Goal: Entertainment & Leisure: Consume media (video, audio)

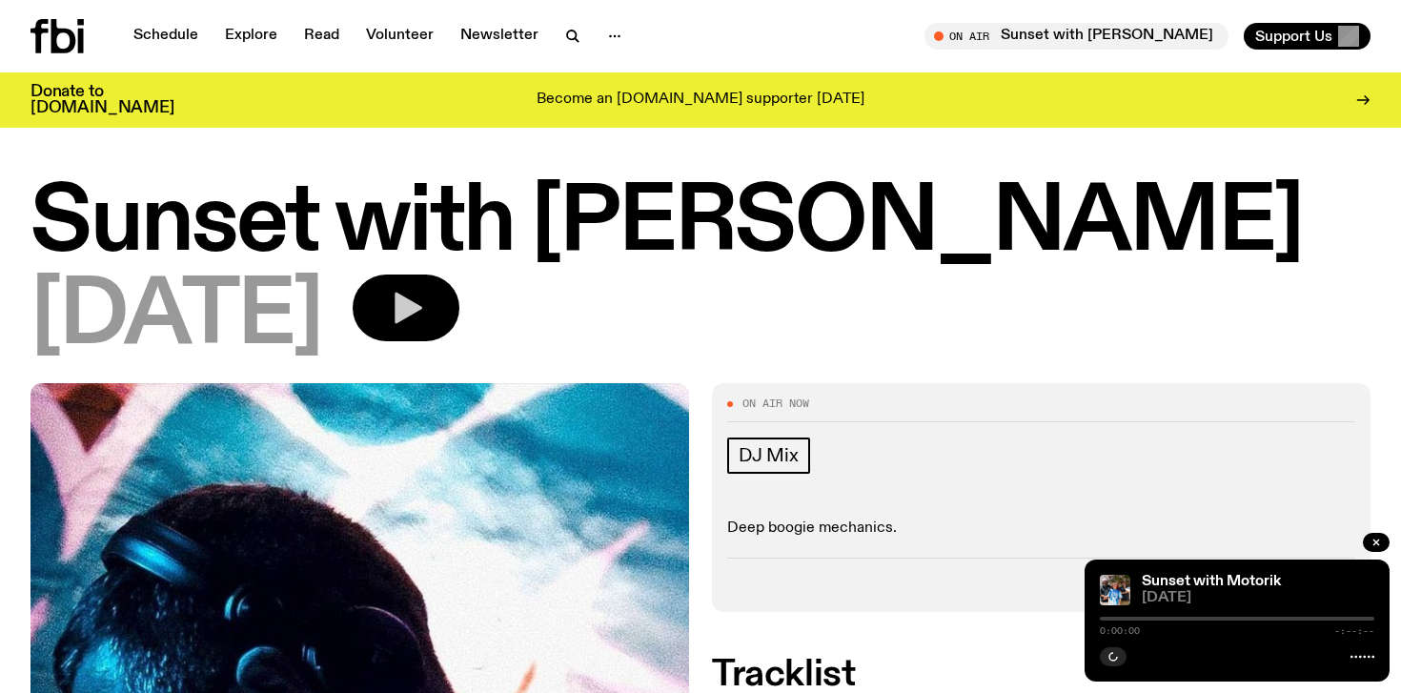
click at [459, 307] on button "button" at bounding box center [406, 307] width 107 height 67
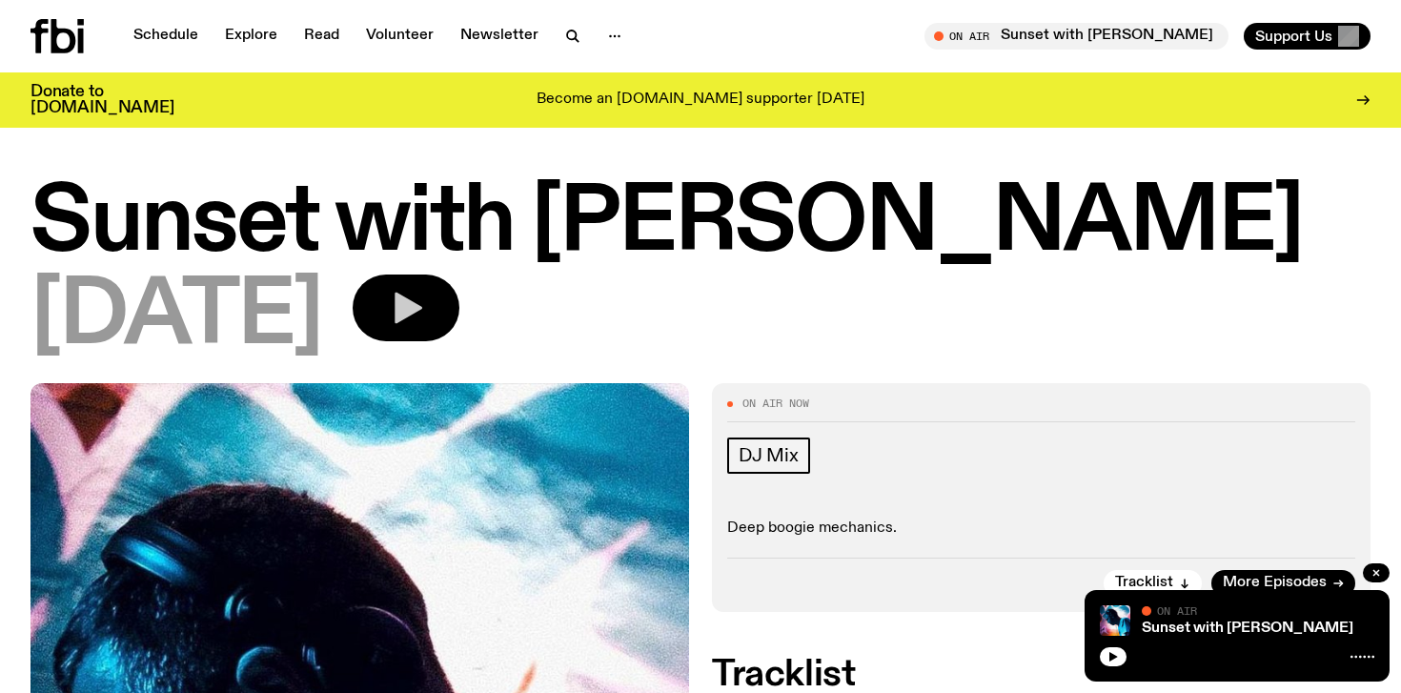
click at [422, 306] on icon "button" at bounding box center [409, 308] width 28 height 31
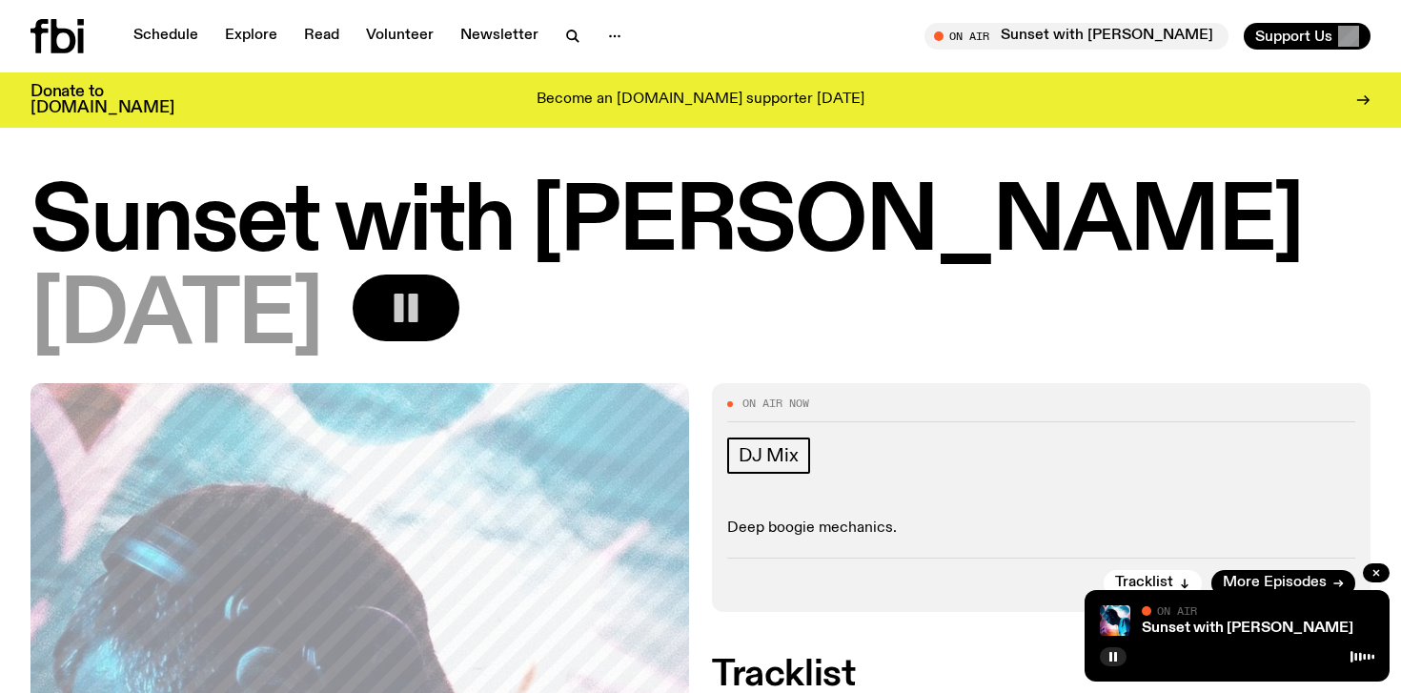
click at [418, 313] on rect "button" at bounding box center [414, 308] width 10 height 29
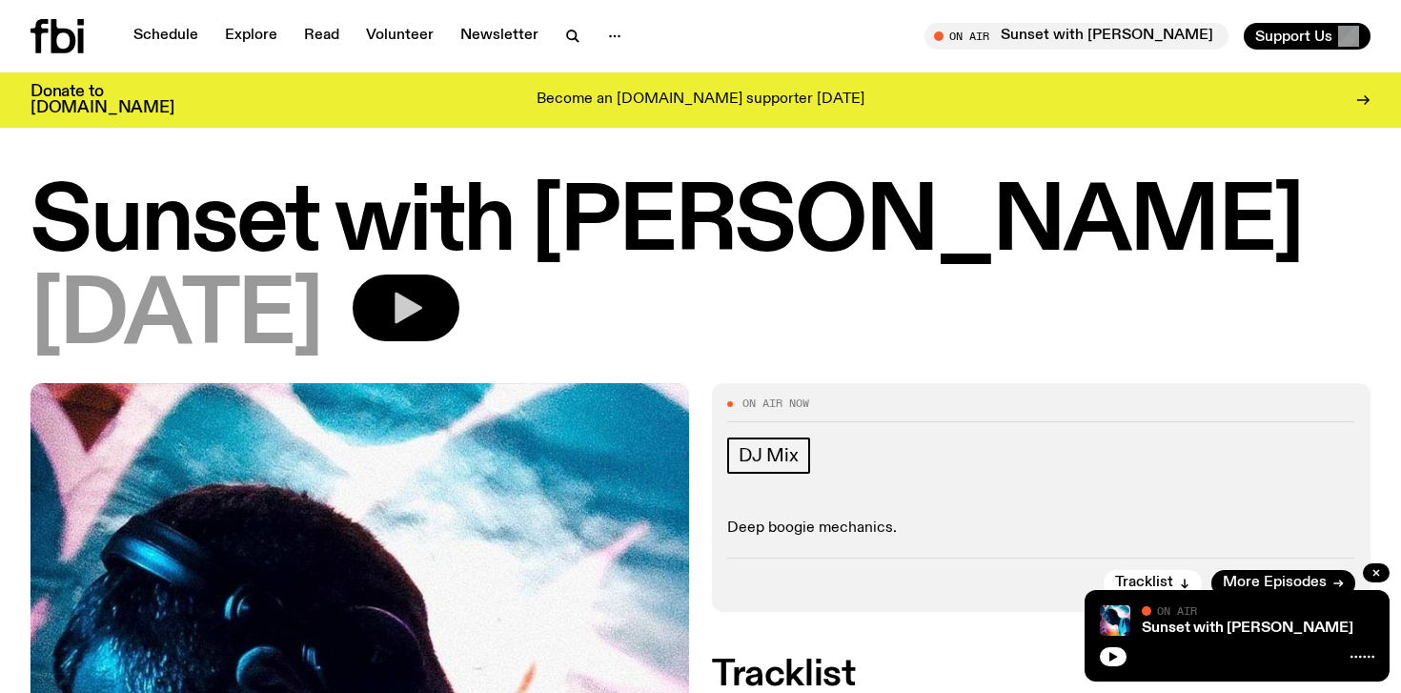
click at [459, 303] on button "button" at bounding box center [406, 307] width 107 height 67
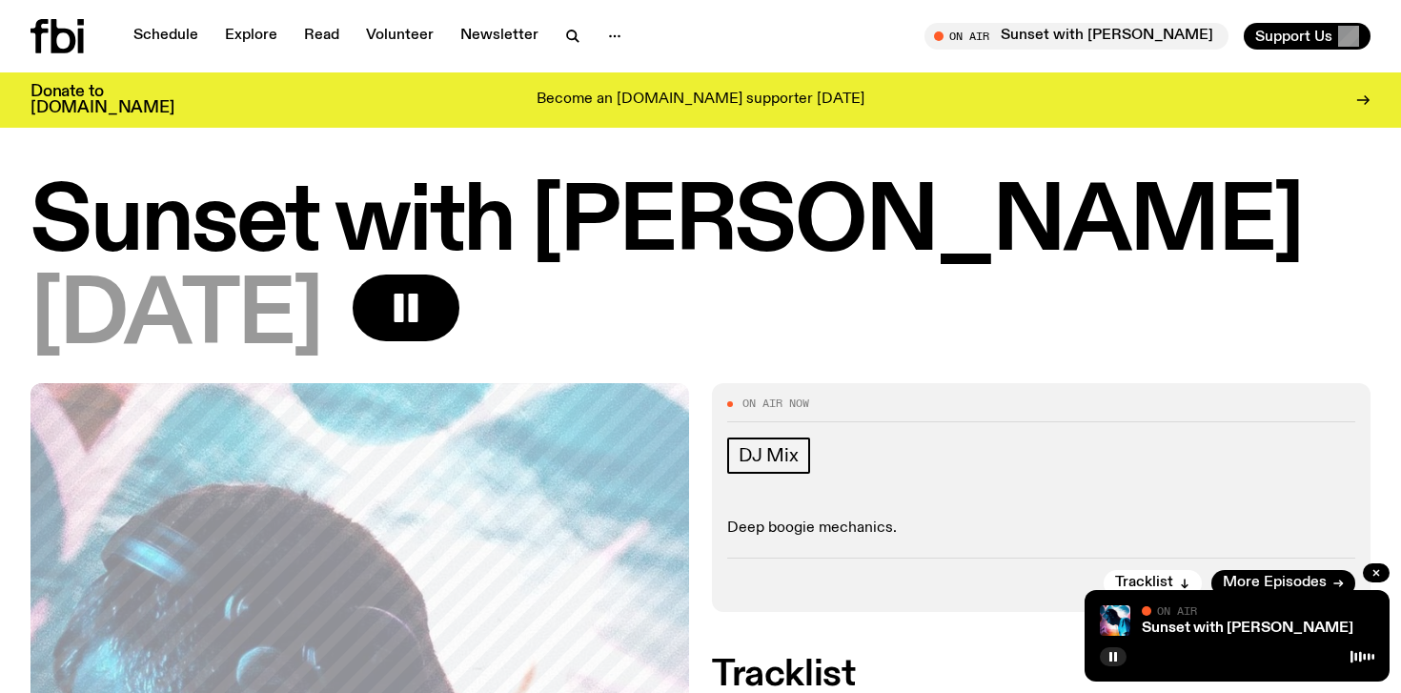
click at [825, 332] on div "[DATE]" at bounding box center [700, 317] width 1340 height 86
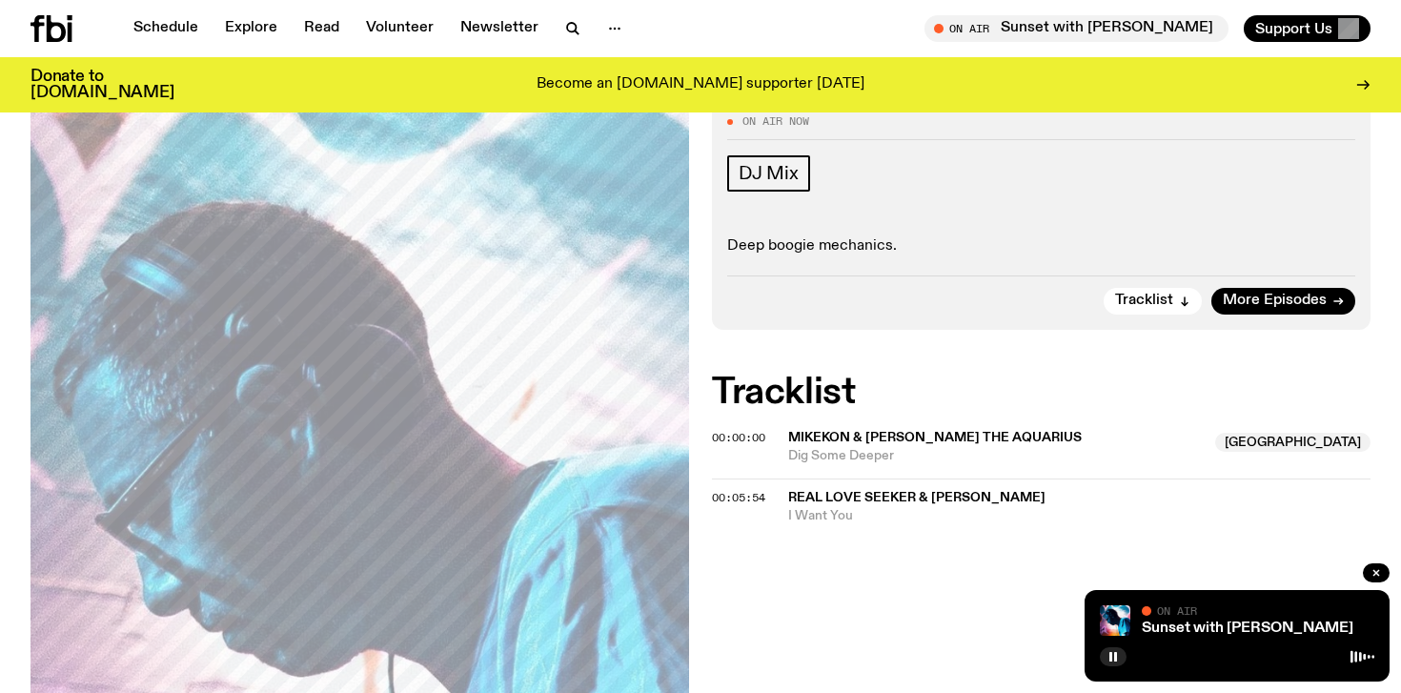
scroll to position [229, 0]
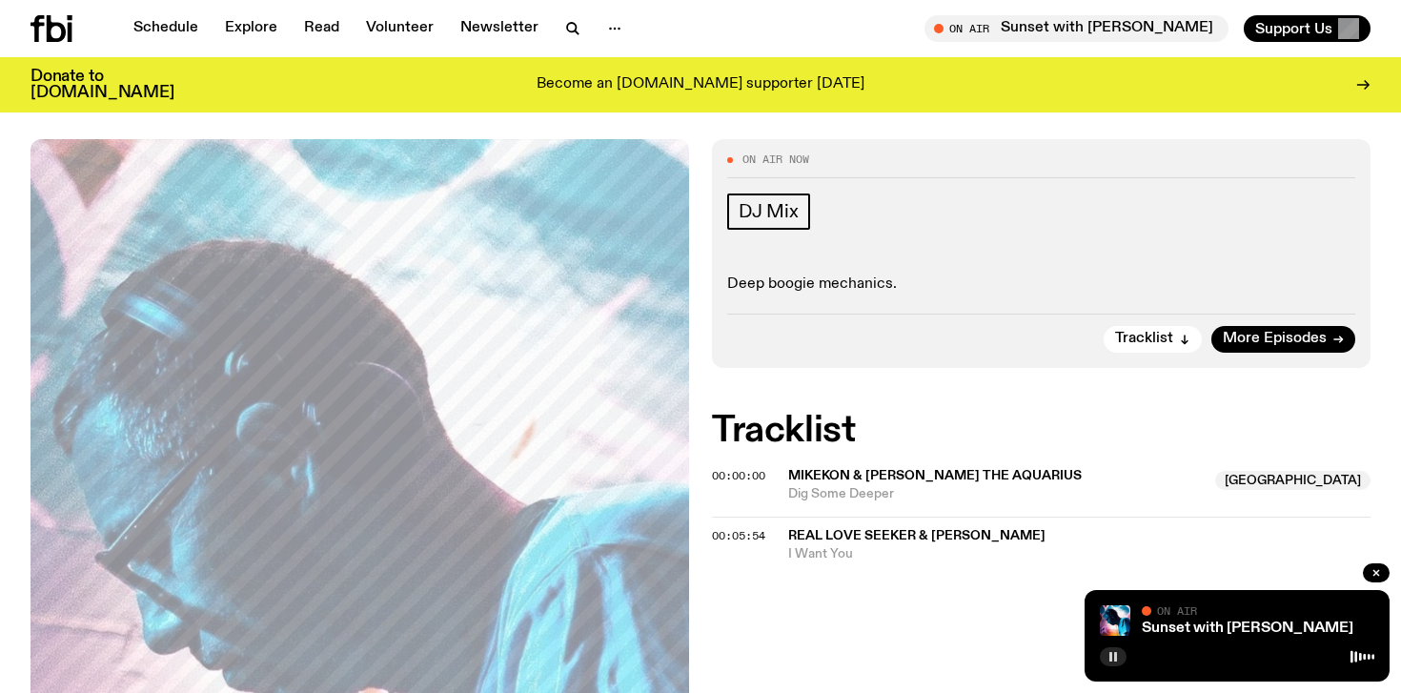
click at [1115, 659] on rect "button" at bounding box center [1115, 657] width 3 height 10
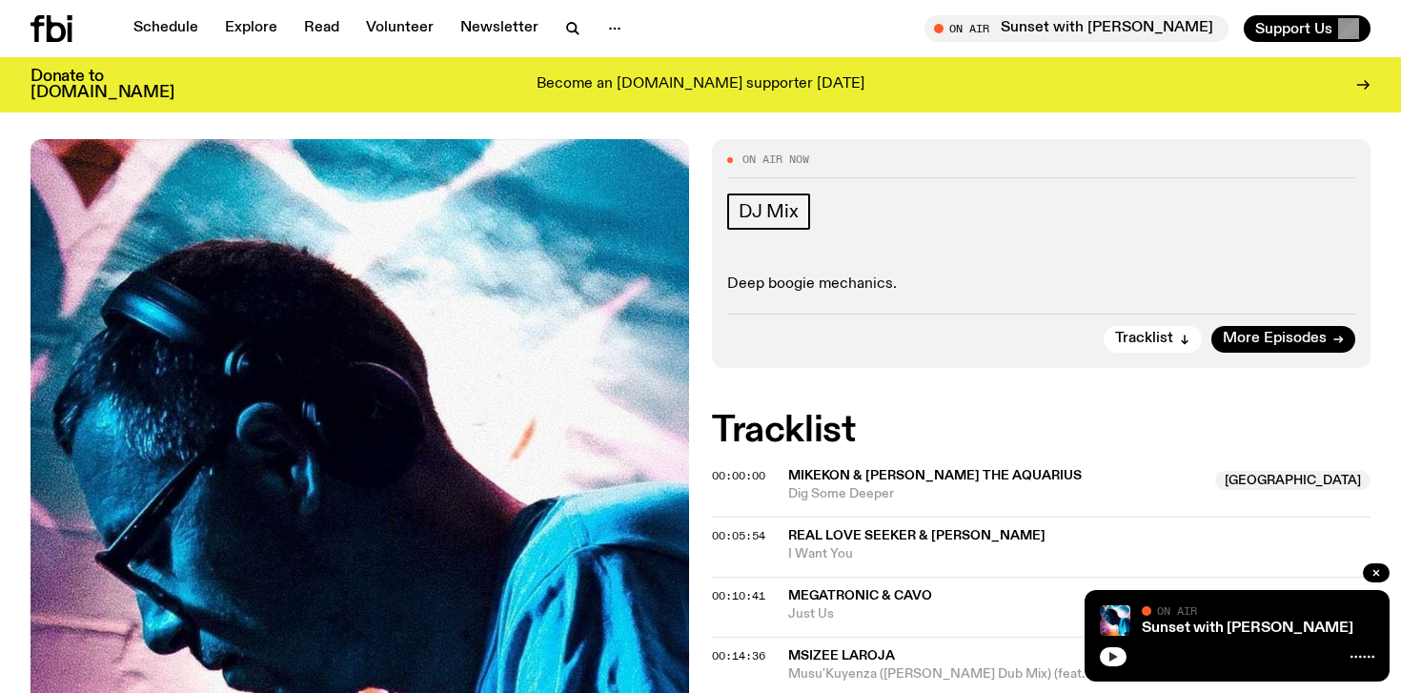
click at [1116, 658] on icon "button" at bounding box center [1112, 656] width 11 height 11
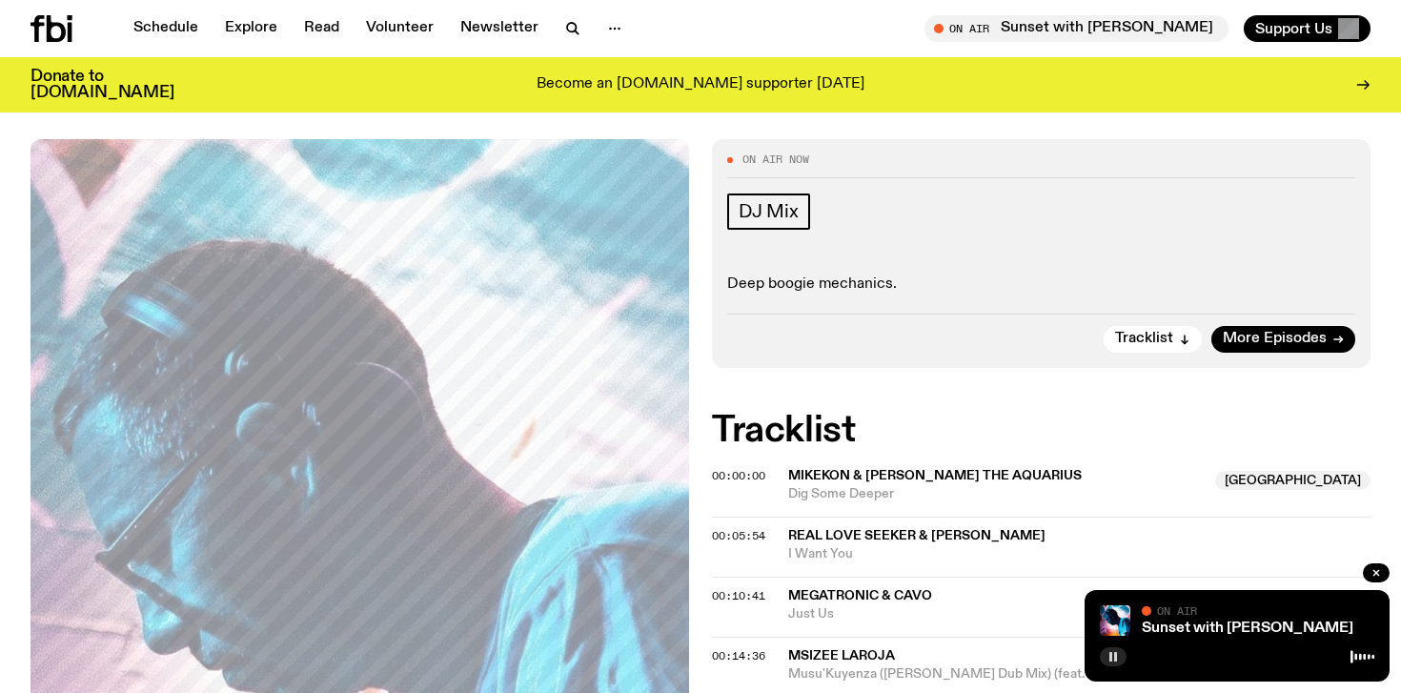
click at [1116, 658] on icon "button" at bounding box center [1112, 656] width 11 height 11
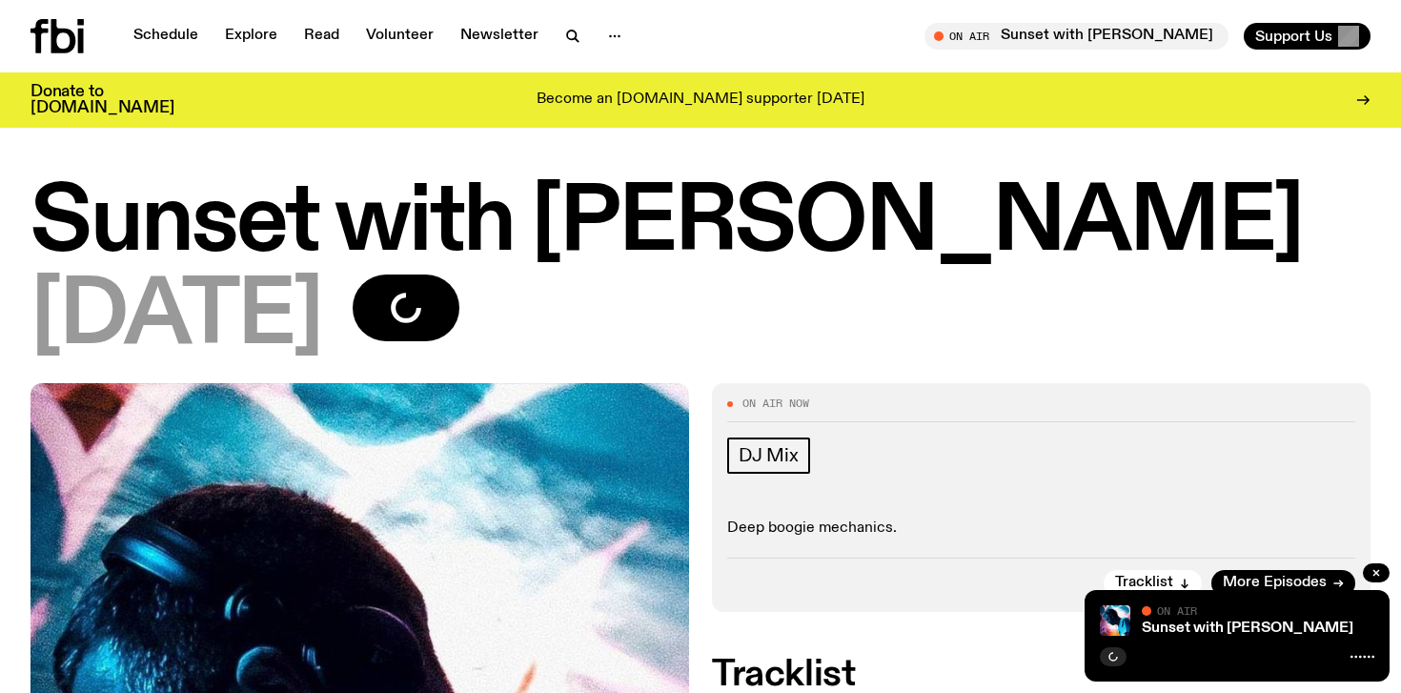
click at [1044, 534] on p "Deep boogie mechanics." at bounding box center [1041, 528] width 628 height 18
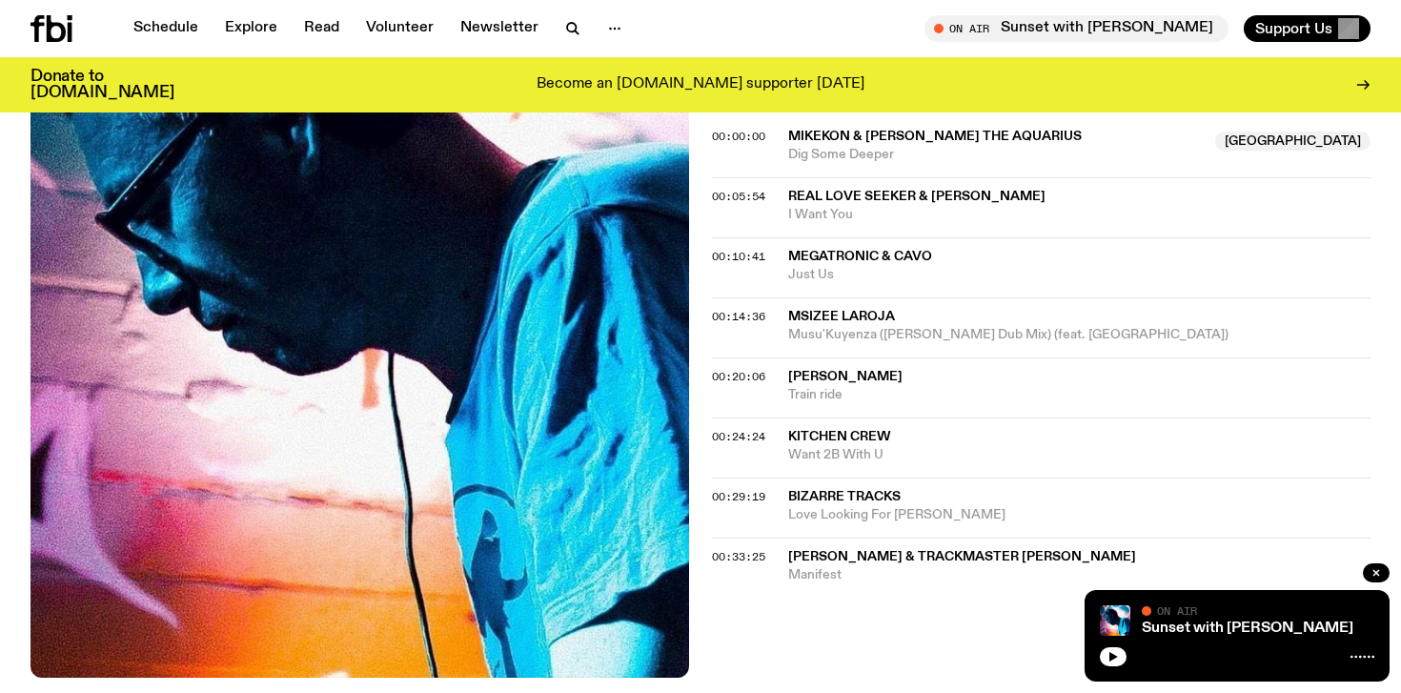
scroll to position [572, 0]
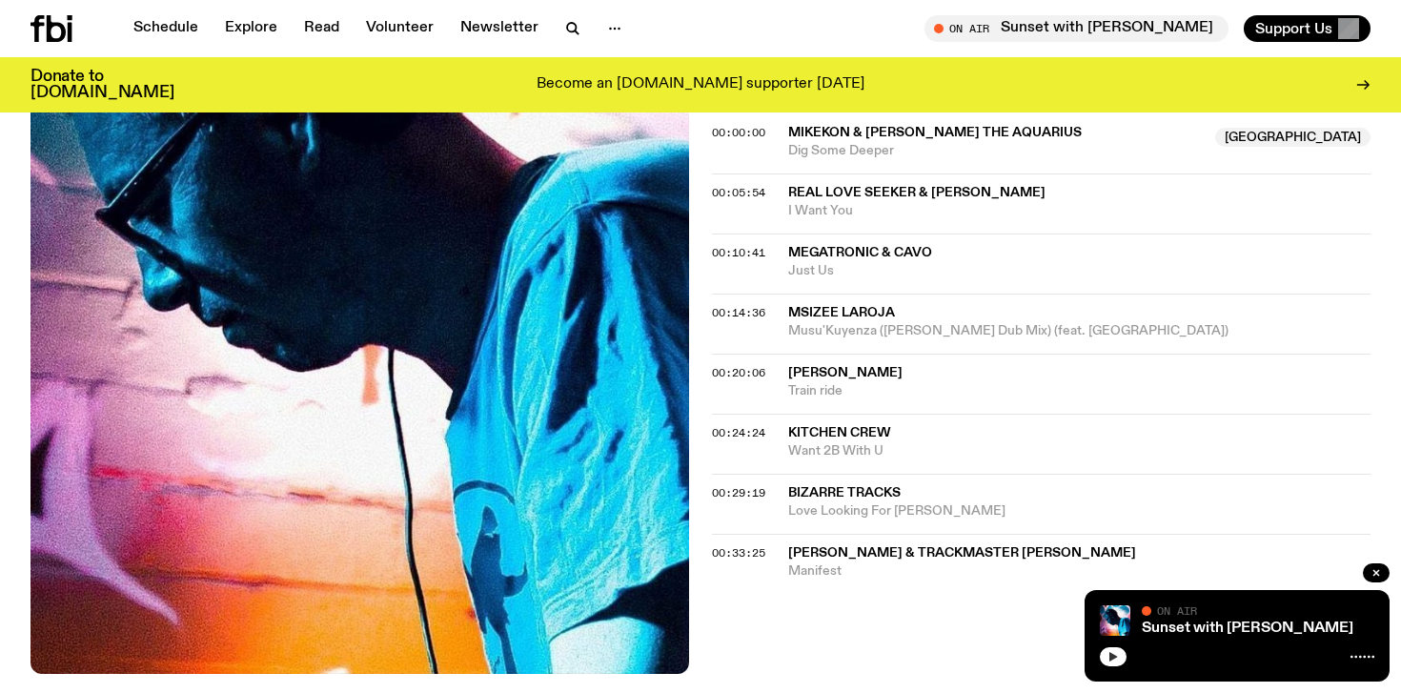
click at [1112, 651] on icon "button" at bounding box center [1112, 656] width 11 height 11
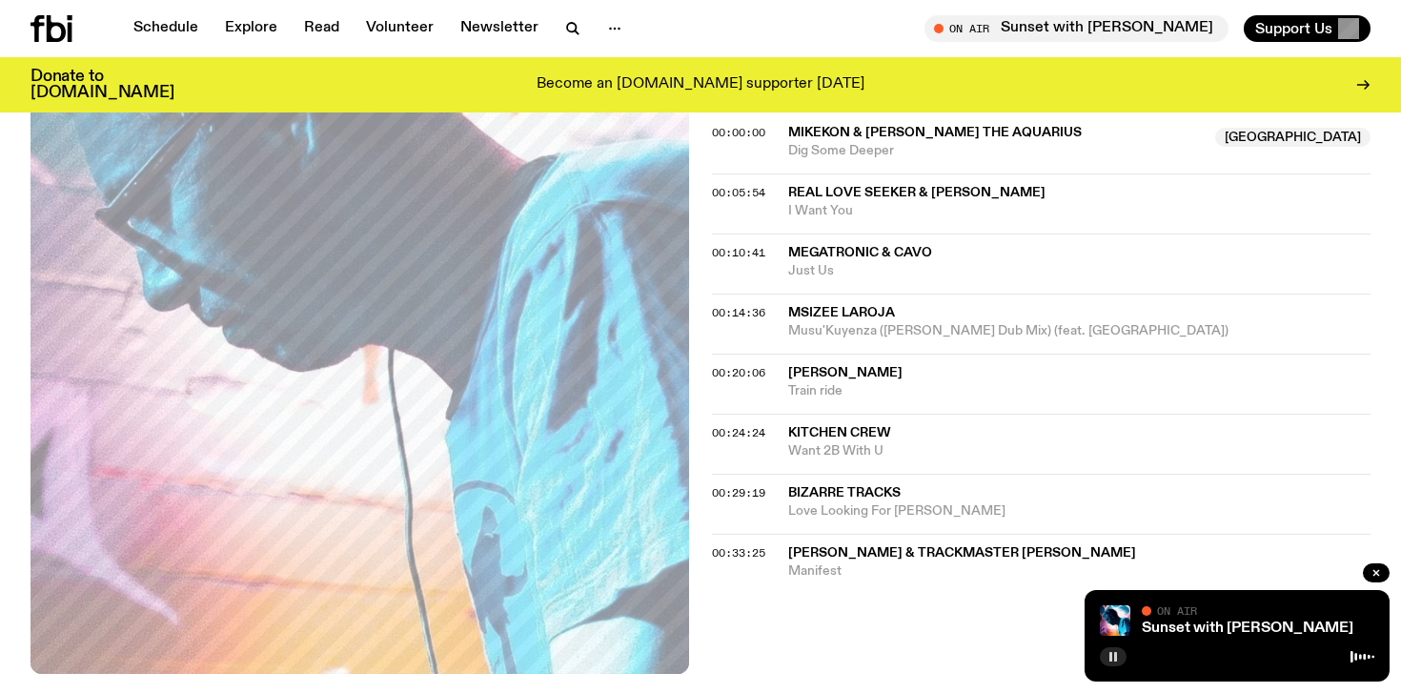
click at [1112, 651] on icon "button" at bounding box center [1112, 656] width 11 height 11
